Goal: Use online tool/utility: Utilize a website feature to perform a specific function

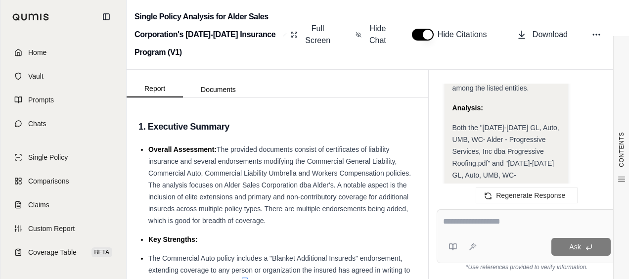
scroll to position [14835, 0]
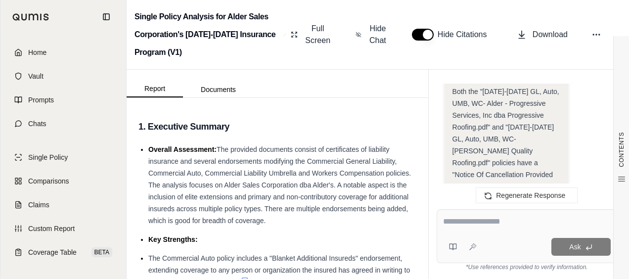
click at [470, 225] on textarea at bounding box center [527, 222] width 168 height 12
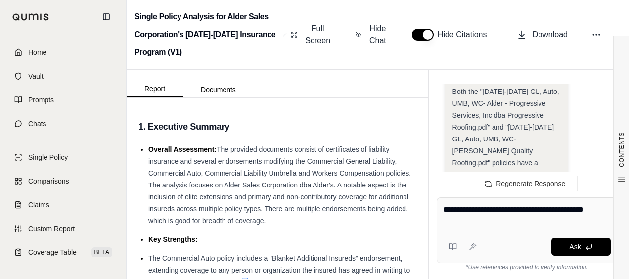
type textarea "**********"
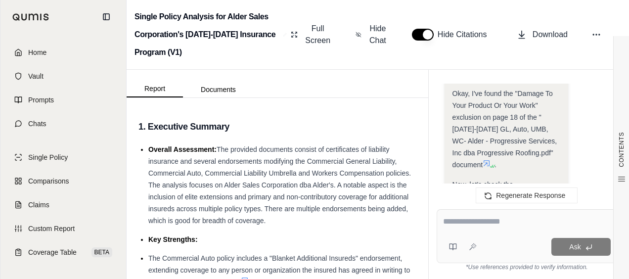
scroll to position [15945, 0]
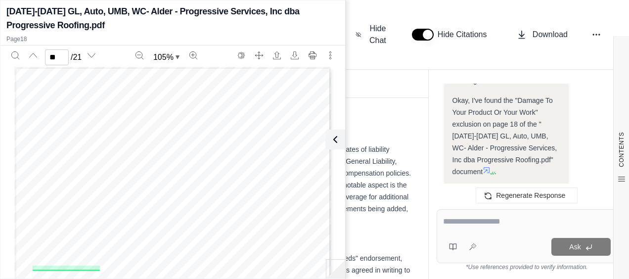
scroll to position [15994, 0]
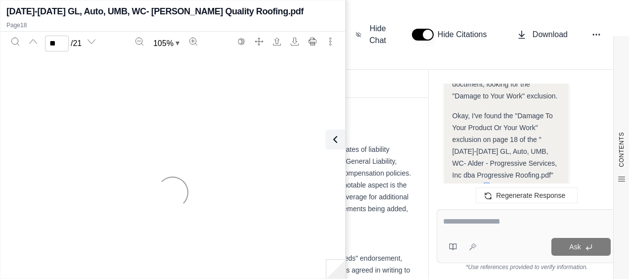
click at [458, 137] on div "Okay, I need to find the page number where the "Damage to Your Work" exclusion …" at bounding box center [506, 188] width 108 height 1203
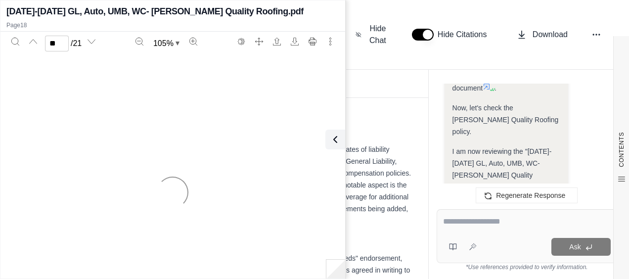
type input "*"
click at [340, 138] on button at bounding box center [333, 140] width 20 height 20
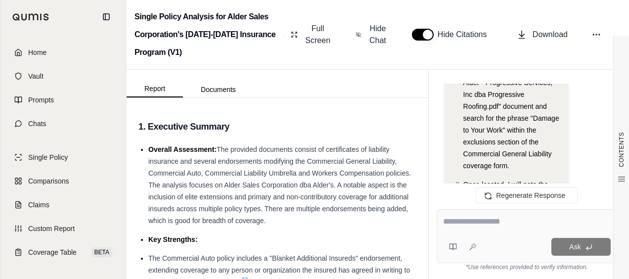
scroll to position [15698, 0]
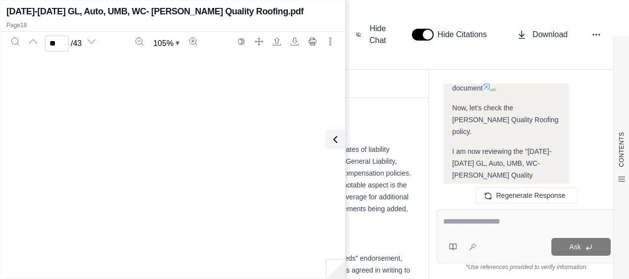
type input "**"
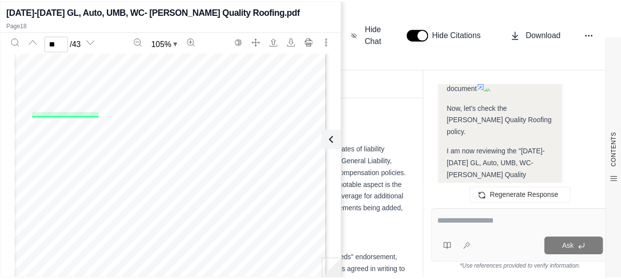
scroll to position [7121, 0]
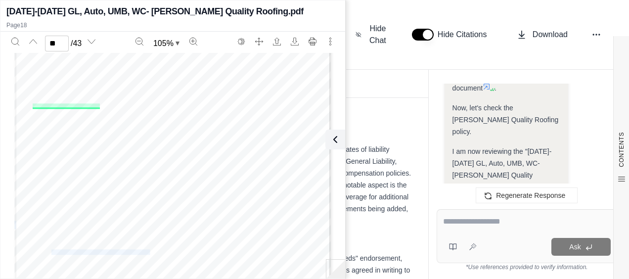
drag, startPoint x: 47, startPoint y: 252, endPoint x: 145, endPoint y: 245, distance: 98.1
click at [145, 245] on div "Page 6 of 22 MEEI 0007 01 23 e. The indemnitee and the insured ask us to conduc…" at bounding box center [172, 110] width 317 height 410
click at [146, 250] on div "Page 6 of 22 MEEI 0007 01 23 e. The indemnitee and the insured ask us to conduc…" at bounding box center [172, 110] width 317 height 410
click at [330, 139] on icon at bounding box center [333, 139] width 12 height 12
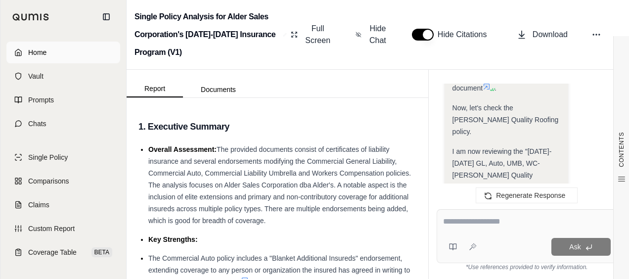
click at [24, 46] on link "Home" at bounding box center [63, 53] width 114 height 22
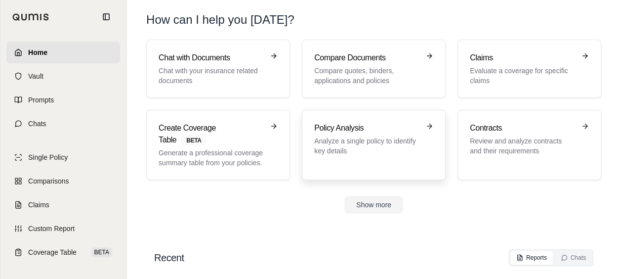
click at [372, 149] on p "Analyze a single policy to identify key details" at bounding box center [366, 146] width 105 height 20
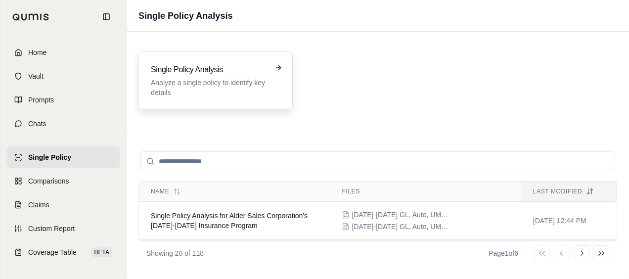
click at [262, 96] on p "Analyze a single policy to identify key details" at bounding box center [209, 88] width 116 height 20
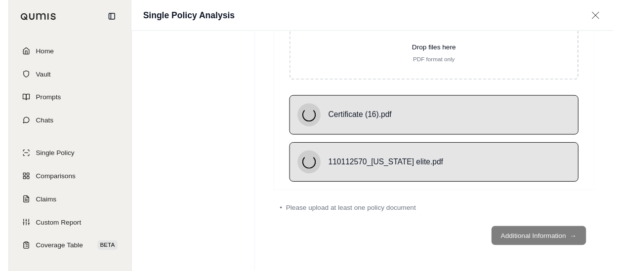
scroll to position [94, 0]
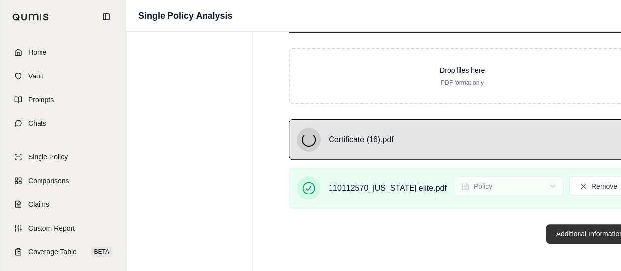
click at [546, 237] on button "Additional Information →" at bounding box center [594, 234] width 97 height 20
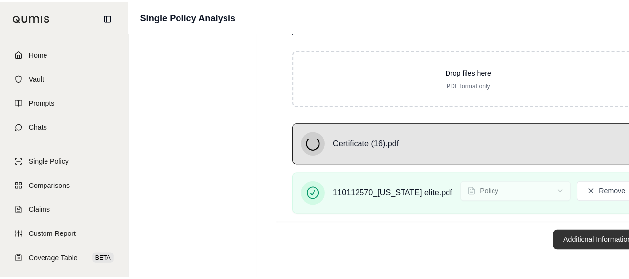
scroll to position [0, 0]
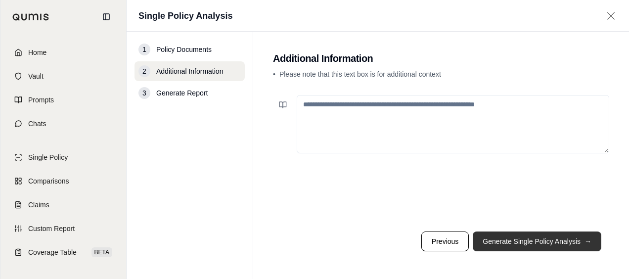
click at [542, 242] on button "Generate Single Policy Analysis →" at bounding box center [537, 241] width 129 height 20
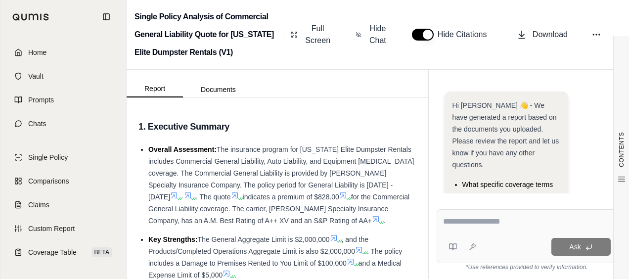
scroll to position [86, 0]
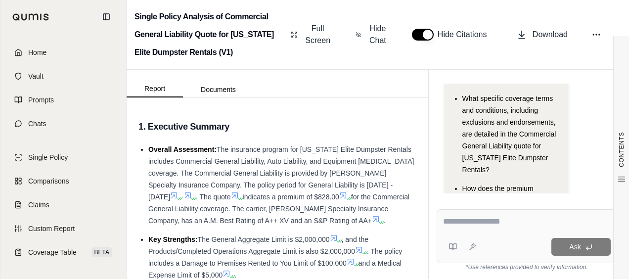
click at [465, 225] on textarea at bounding box center [527, 222] width 168 height 12
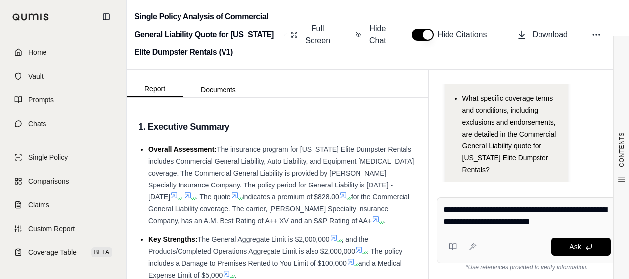
type textarea "**********"
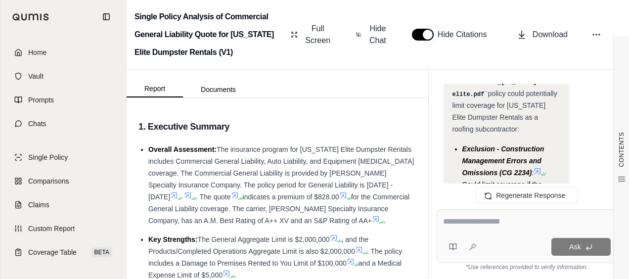
scroll to position [3117, 0]
